Goal: Transaction & Acquisition: Purchase product/service

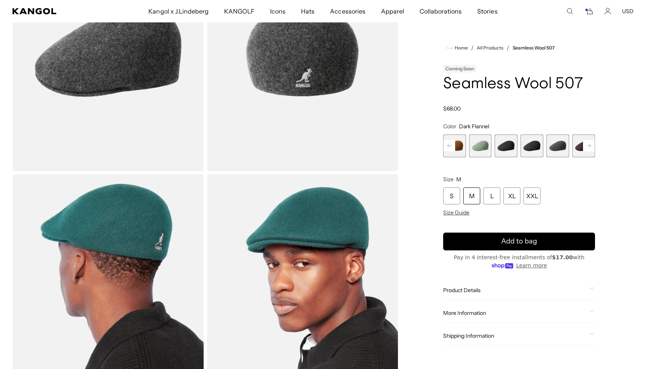
scroll to position [0, 159]
click at [591, 9] on icon "Cart" at bounding box center [588, 11] width 9 height 7
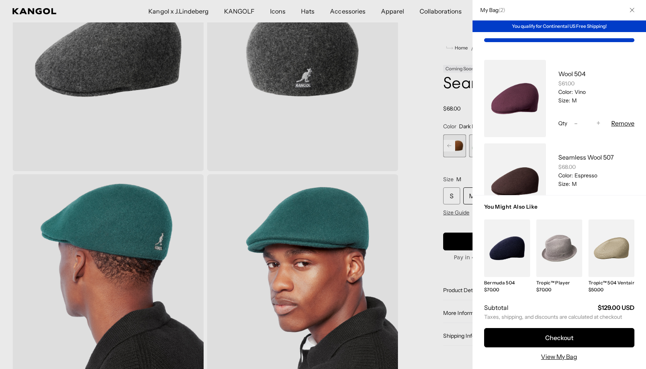
click at [621, 124] on button "Remove" at bounding box center [622, 123] width 23 height 9
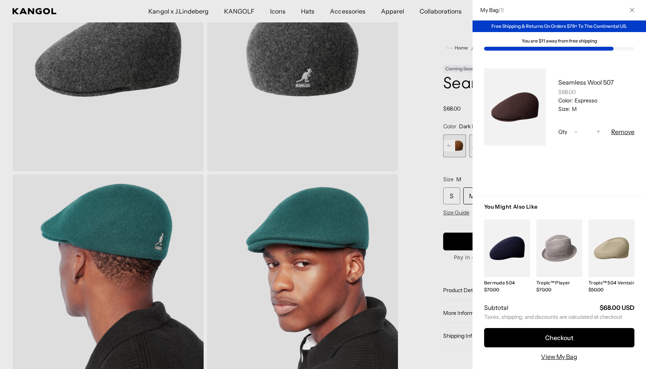
click at [635, 8] on icon "Close" at bounding box center [632, 10] width 5 height 5
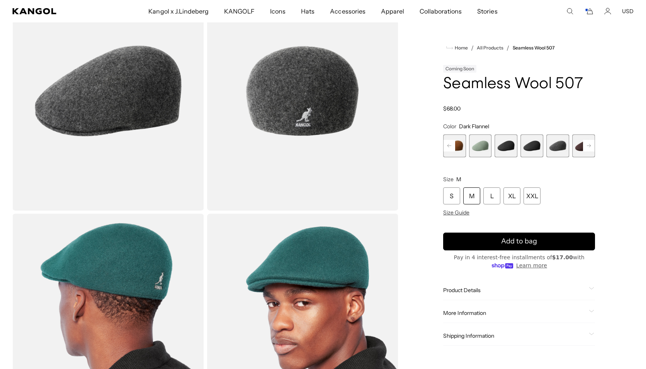
scroll to position [0, 0]
click at [448, 145] on rect at bounding box center [450, 146] width 12 height 12
click at [534, 147] on span "4 of 9" at bounding box center [532, 145] width 23 height 23
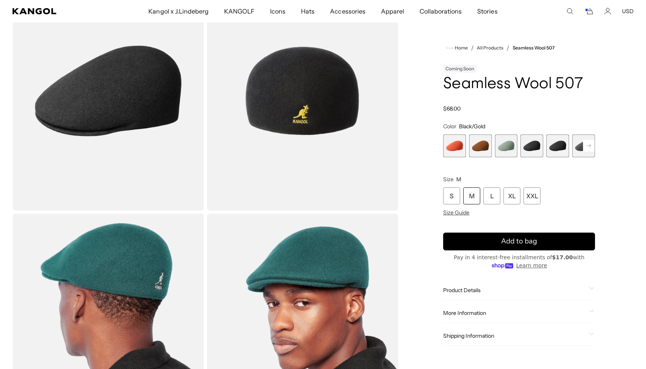
scroll to position [0, 159]
click at [555, 147] on span "5 of 9" at bounding box center [557, 145] width 23 height 23
click at [591, 144] on rect at bounding box center [589, 146] width 12 height 12
click at [590, 145] on rect at bounding box center [589, 146] width 12 height 12
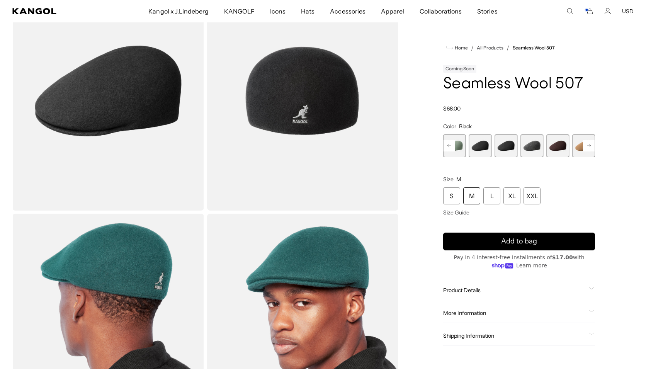
scroll to position [0, 0]
click at [557, 146] on span "7 of 9" at bounding box center [557, 145] width 23 height 23
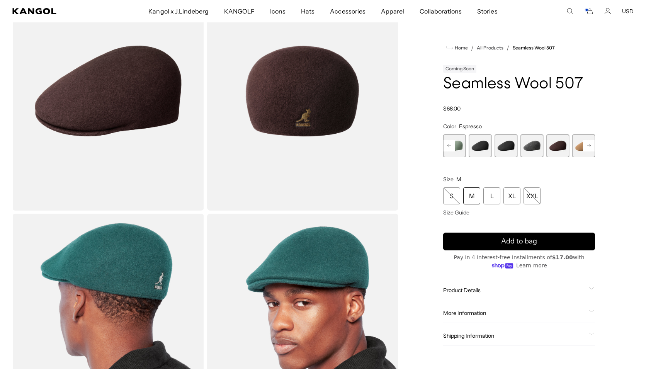
scroll to position [0, 159]
click at [593, 12] on icon "Cart" at bounding box center [588, 11] width 9 height 7
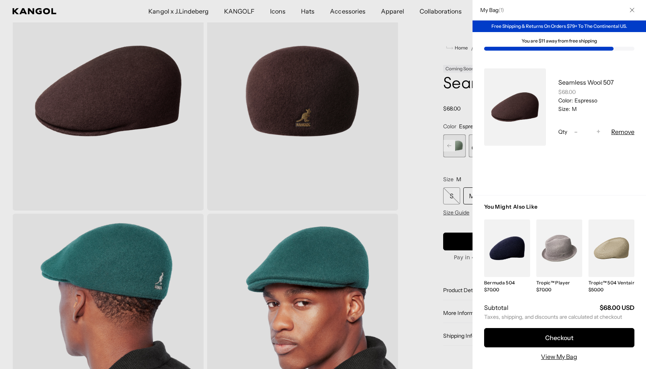
click at [635, 8] on icon "Close" at bounding box center [632, 10] width 5 height 5
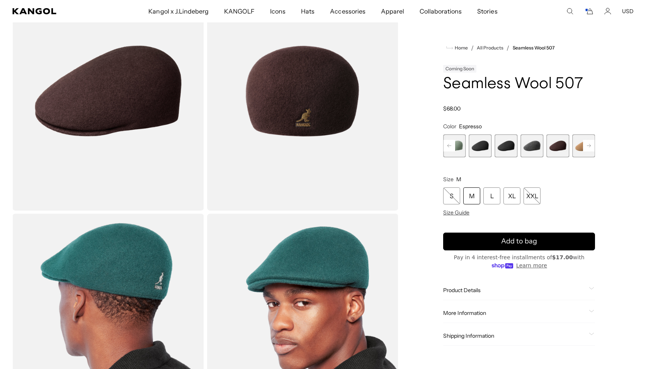
scroll to position [0, 0]
click at [591, 146] on icon at bounding box center [589, 145] width 4 height 3
click at [591, 146] on span "9 of 9" at bounding box center [583, 145] width 23 height 23
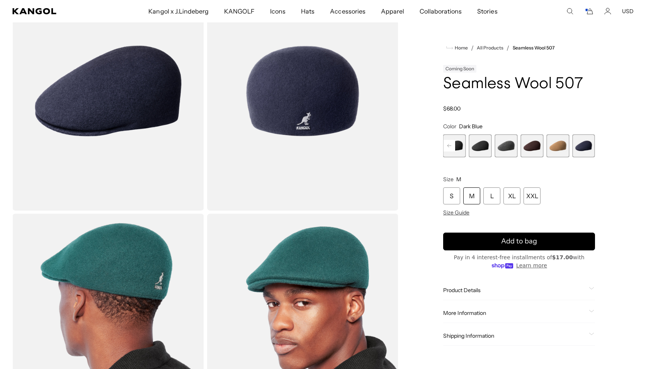
scroll to position [0, 159]
click at [558, 146] on span "8 of 9" at bounding box center [557, 145] width 23 height 23
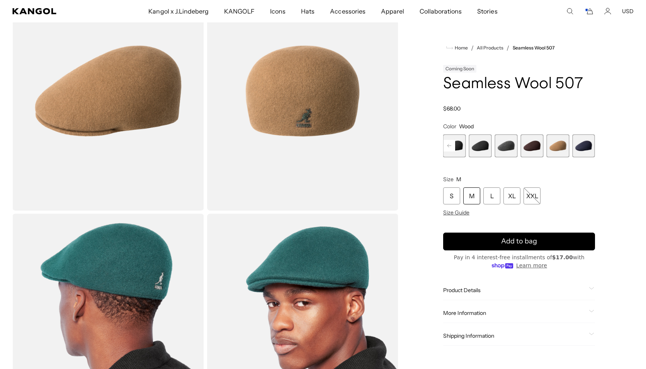
click at [535, 146] on span "7 of 9" at bounding box center [532, 145] width 23 height 23
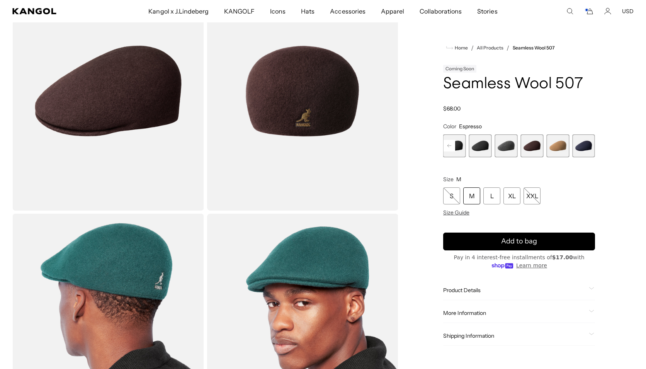
scroll to position [0, 159]
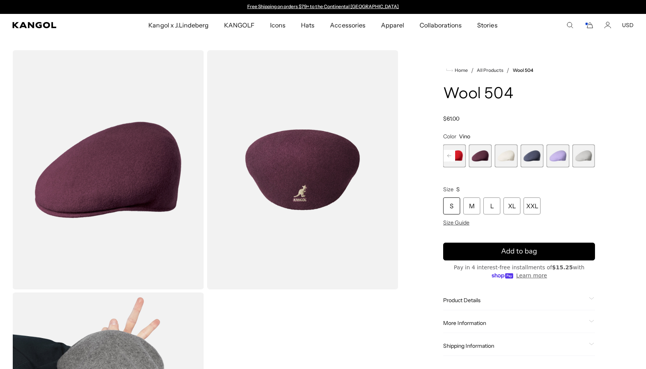
click at [588, 25] on rect "Cart" at bounding box center [586, 23] width 3 height 3
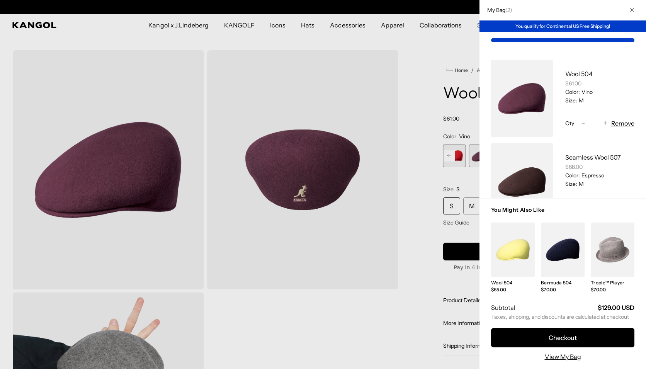
scroll to position [0, 159]
click at [638, 7] on button "Close" at bounding box center [632, 10] width 20 height 20
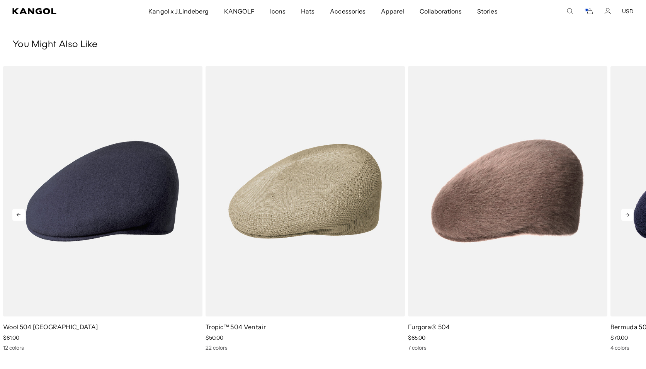
click at [629, 214] on icon at bounding box center [628, 214] width 4 height 3
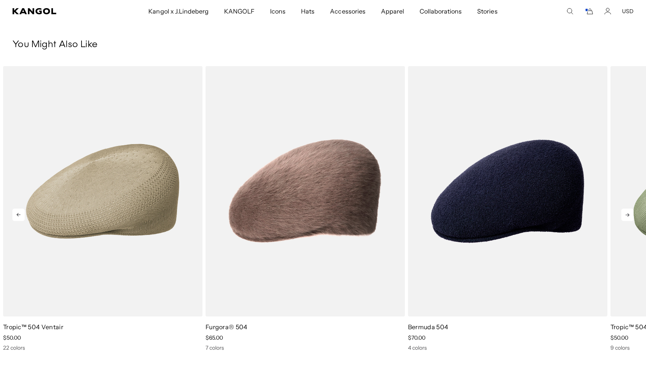
scroll to position [0, 0]
click at [629, 215] on icon at bounding box center [628, 214] width 4 height 3
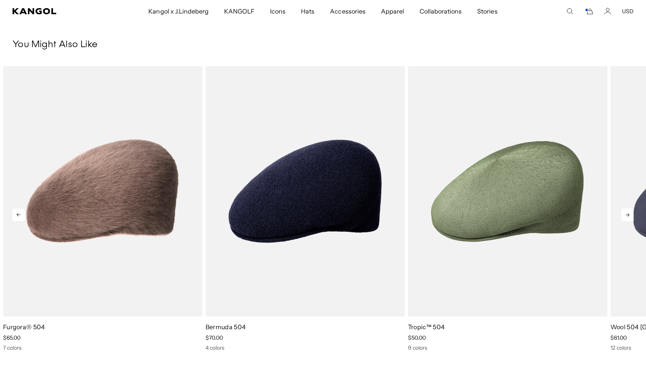
click at [629, 213] on icon at bounding box center [627, 215] width 12 height 12
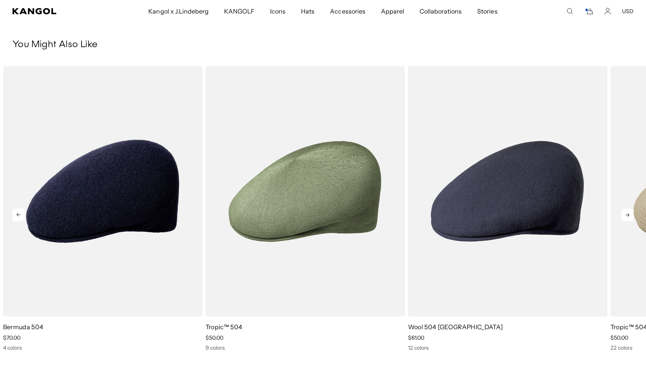
click at [629, 213] on icon at bounding box center [627, 215] width 12 height 12
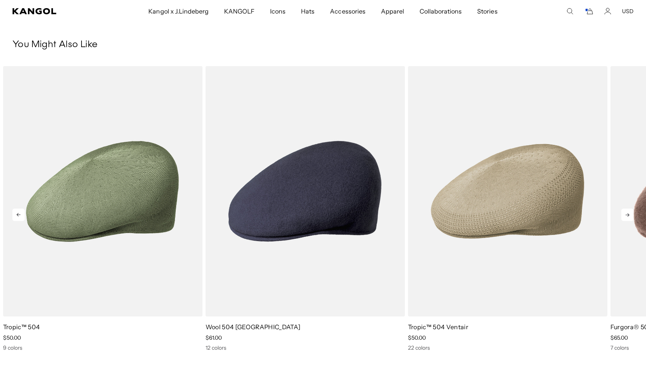
scroll to position [0, 159]
click at [629, 213] on icon at bounding box center [627, 215] width 12 height 12
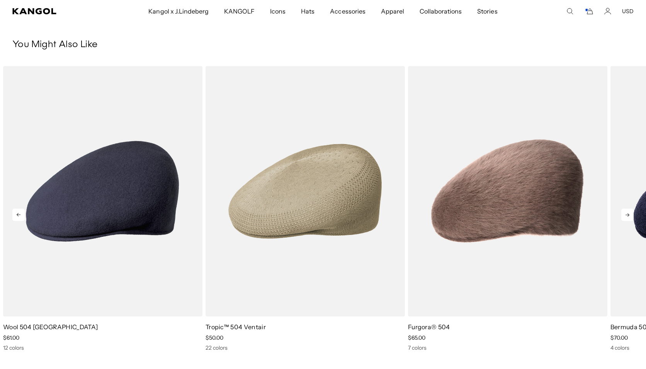
click at [628, 213] on icon at bounding box center [628, 214] width 4 height 3
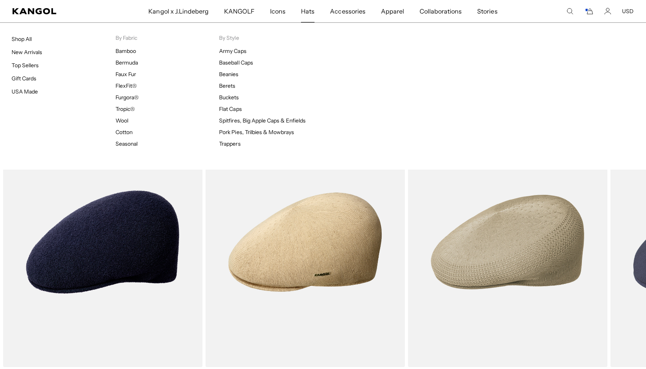
click at [307, 10] on span "Hats" at bounding box center [308, 11] width 14 height 22
